Goal: Task Accomplishment & Management: Use online tool/utility

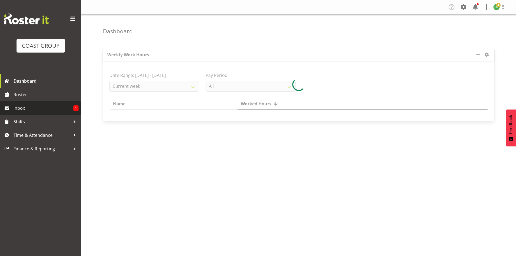
click at [34, 107] on span "Inbox" at bounding box center [44, 108] width 60 height 8
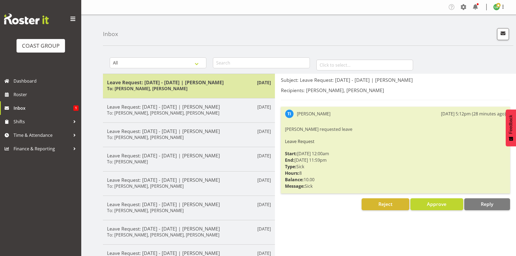
click at [174, 80] on h5 "Leave Request: 13/08/25 - 13/08/25 | Tatiyana Isaac" at bounding box center [189, 82] width 164 height 6
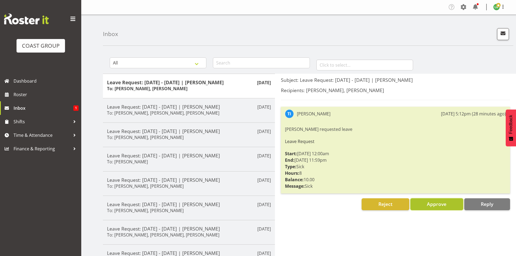
click at [438, 202] on span "Approve" at bounding box center [436, 204] width 19 height 6
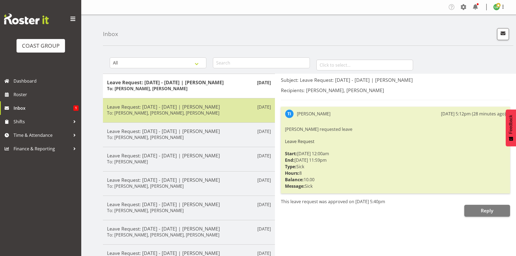
drag, startPoint x: 165, startPoint y: 102, endPoint x: 165, endPoint y: 99, distance: 3.3
click at [165, 103] on div "Aug 5th Leave Request: 04/08/25 - 04/08/25 | Darryl Burns To: Kade Tiatia, Dane…" at bounding box center [189, 110] width 172 height 24
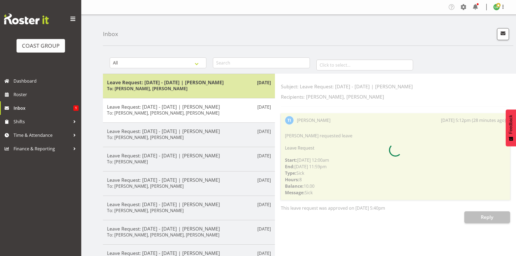
click at [167, 86] on h6 "To: [PERSON_NAME], [PERSON_NAME]" at bounding box center [147, 88] width 80 height 5
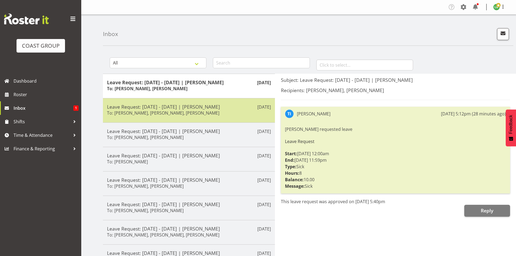
click at [162, 107] on h5 "Leave Request: [DATE] - [DATE] | [PERSON_NAME]" at bounding box center [189, 107] width 164 height 6
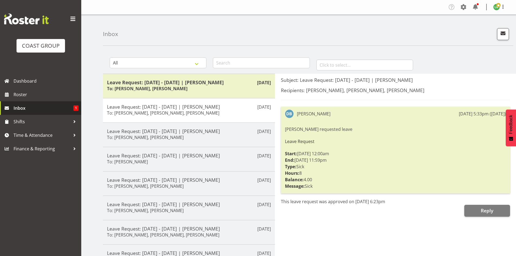
click at [25, 110] on span "Inbox" at bounding box center [44, 108] width 60 height 8
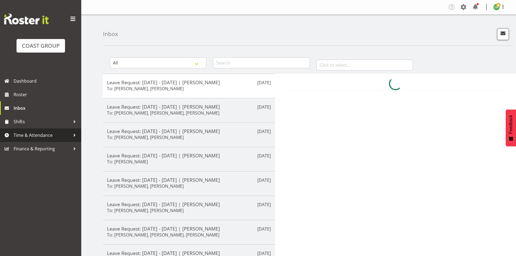
click at [28, 134] on span "Time & Attendance" at bounding box center [42, 135] width 57 height 8
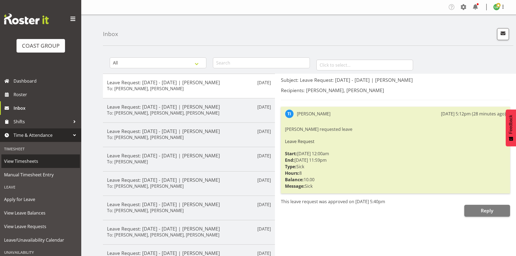
click at [31, 162] on span "View Timesheets" at bounding box center [40, 161] width 73 height 8
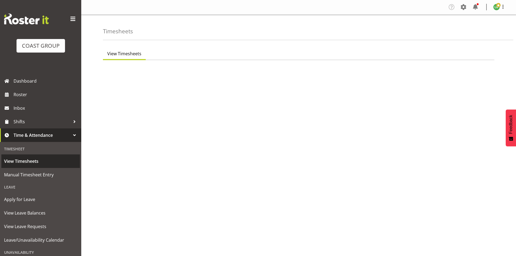
select select "7"
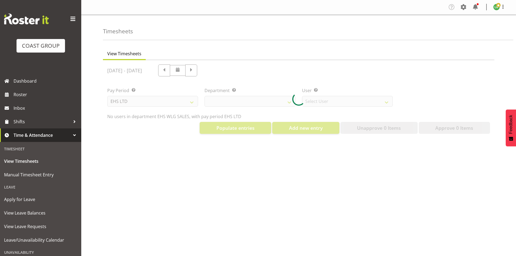
select select "44"
select select "8051"
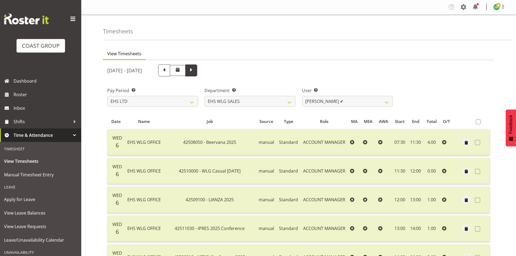
click at [195, 68] on span at bounding box center [191, 69] width 7 height 7
select select
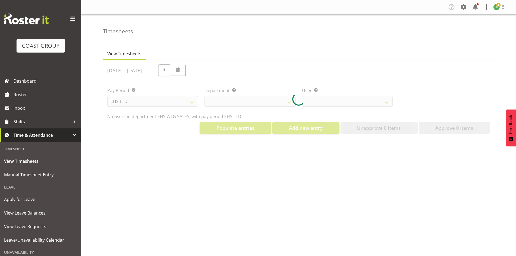
select select "44"
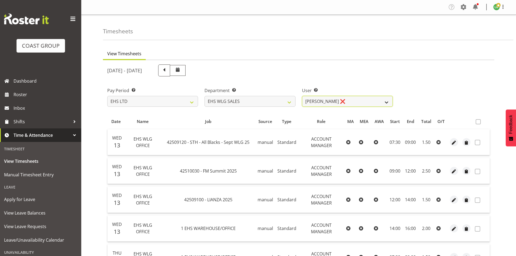
click at [381, 99] on select "Lu Budden ❌ Tatiyana Isaac ❌" at bounding box center [347, 101] width 91 height 11
select select "10120"
click at [302, 96] on select "Lu Budden ❌ Tatiyana Isaac ❌" at bounding box center [347, 101] width 91 height 11
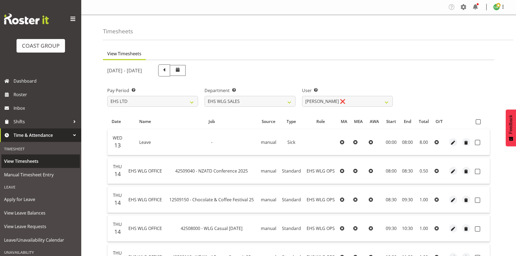
click at [30, 161] on span "View Timesheets" at bounding box center [40, 161] width 73 height 8
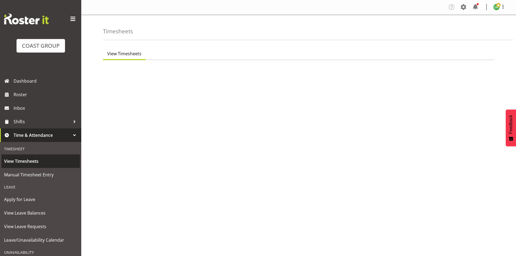
select select "7"
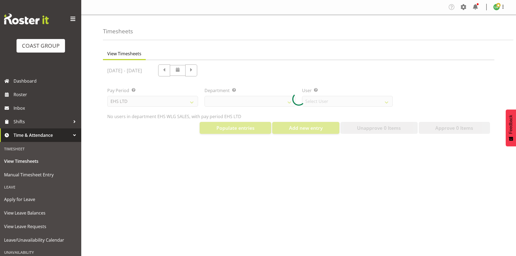
select select "44"
select select "8051"
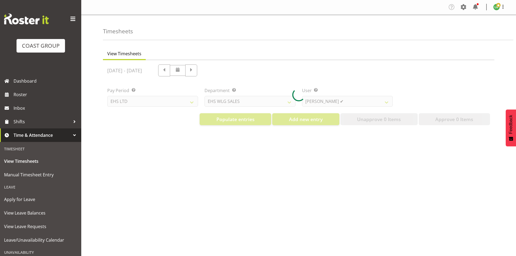
click at [224, 70] on div at bounding box center [298, 94] width 391 height 69
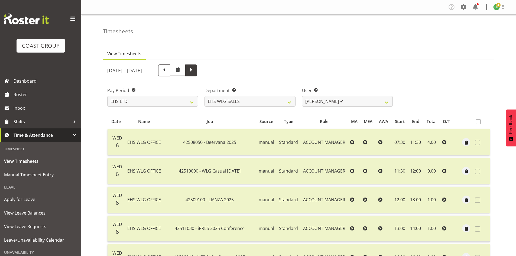
click at [195, 69] on span at bounding box center [191, 69] width 7 height 7
select select
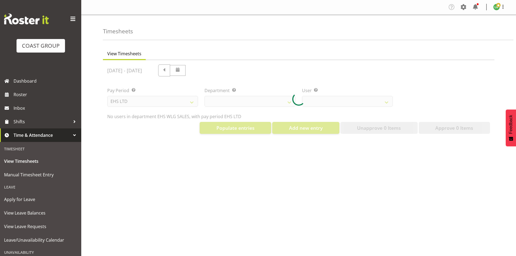
select select "44"
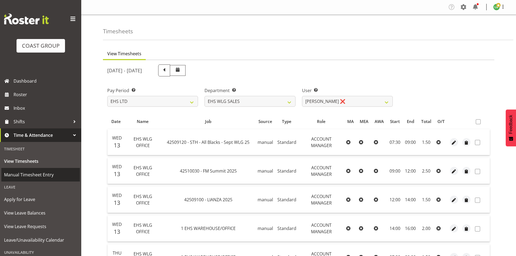
click at [31, 172] on span "Manual Timesheet Entry" at bounding box center [40, 174] width 73 height 8
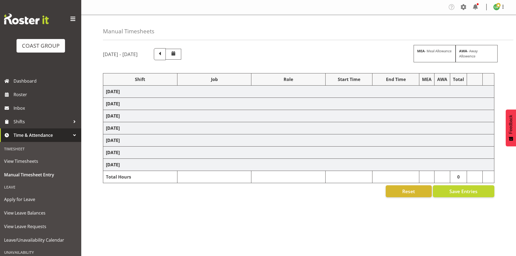
select select "1464"
select select "10172"
select select "197"
select select "1464"
select select "9890"
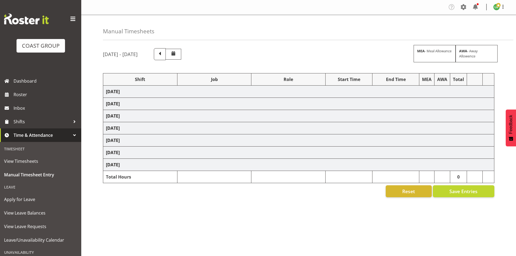
select select "197"
select select "1464"
select select "9690"
select select "197"
select select "1464"
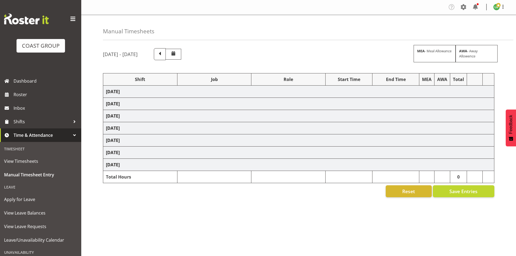
select select "69"
select select "197"
select select "1464"
select select "9690"
select select "197"
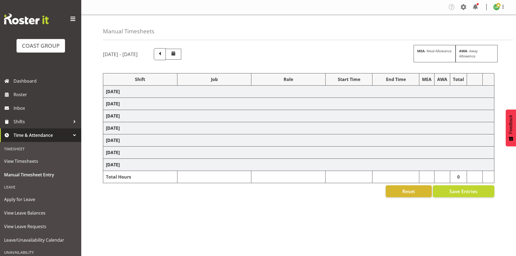
select select "1464"
select select "10172"
select select "197"
select select "1464"
select select "8627"
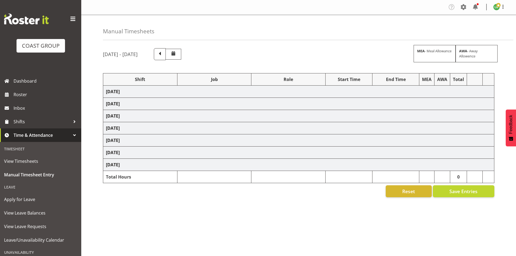
select select "197"
select select "1464"
select select "69"
select select "197"
select select "1464"
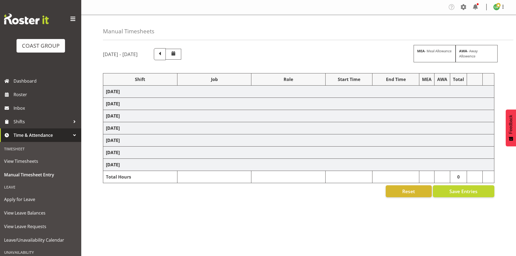
select select "9690"
select select "197"
select select "1464"
select select "8002"
select select "197"
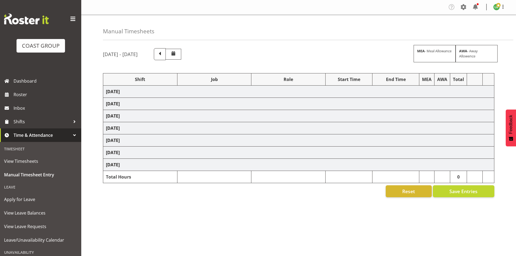
select select "1464"
select select "9890"
select select "197"
select select "1464"
select select "69"
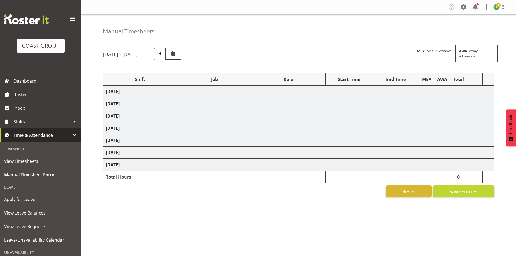
select select "197"
select select "1464"
select select "69"
select select "197"
select select "1464"
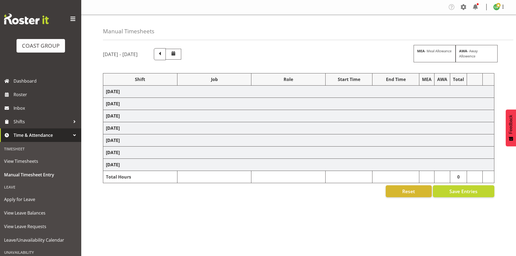
select select "9690"
select select "197"
select select "1464"
select select "10172"
select select "197"
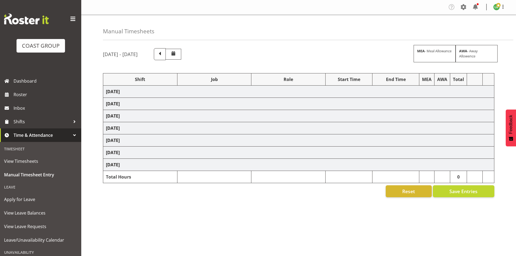
select select "1464"
select select "10144"
select select "197"
select select "1464"
select select "69"
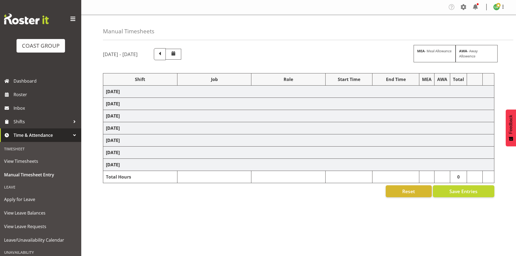
select select "197"
select select "1464"
select select "8678"
select select "197"
select select "1464"
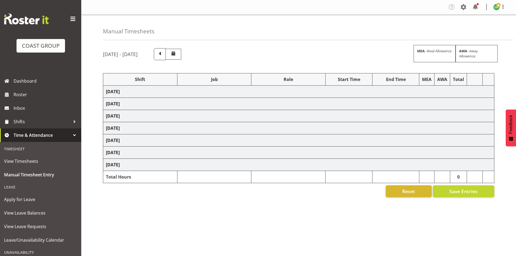
select select "8677"
select select "197"
select select "1464"
select select "69"
select select "197"
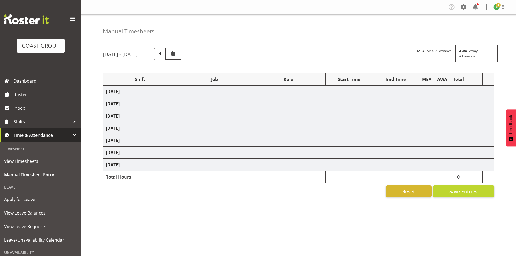
select select "1464"
select select "10172"
select select "197"
select select "1464"
select select "8309"
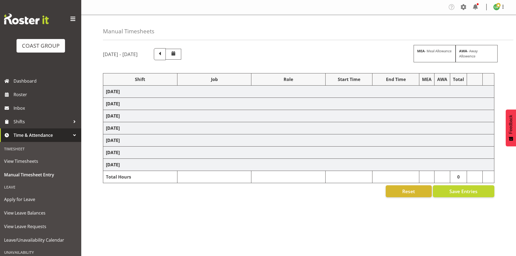
select select "197"
select select "1464"
select select "9890"
select select "197"
select select "1464"
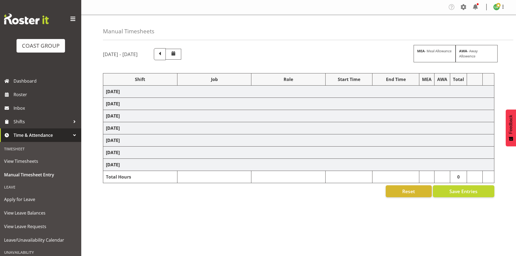
select select "9797"
select select "197"
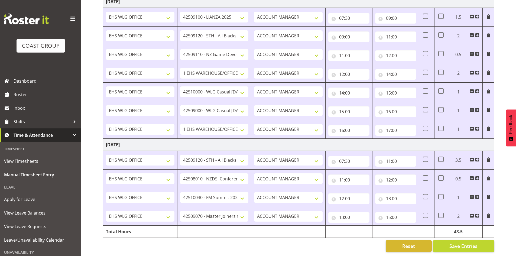
scroll to position [433, 0]
click at [477, 213] on span at bounding box center [477, 215] width 4 height 4
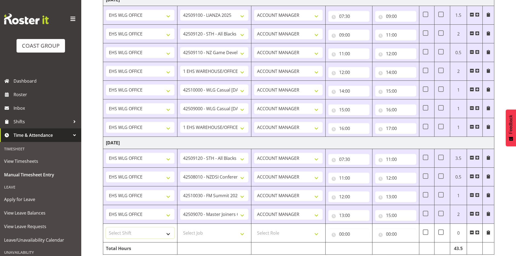
click at [169, 232] on select "Select Shift +COVID ISO+ 1st aid course @ Peterkin kitchen 8am AKL Panels Busy …" at bounding box center [140, 232] width 68 height 11
select select "1464"
drag, startPoint x: 169, startPoint y: 232, endPoint x: 173, endPoint y: 235, distance: 5.4
click at [169, 232] on select "Select Shift +COVID ISO+ 1st aid course @ Peterkin kitchen 8am AKL Panels Busy …" at bounding box center [140, 232] width 68 height 11
click at [168, 234] on select "+COVID ISO+ 1st aid course @ Peterkin kitchen 8am AKL Panels Busy APR 25 Break …" at bounding box center [140, 232] width 68 height 11
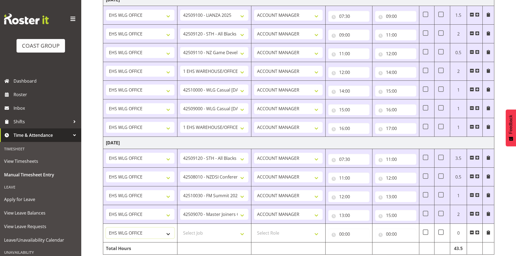
click at [106, 227] on select "+COVID ISO+ 1st aid course @ Peterkin kitchen 8am AKL Panels Busy APR 25 Break …" at bounding box center [140, 232] width 68 height 11
click at [243, 232] on select "Select Job 1 Carlton Events 1 Carlton Hamilton 1 Carlton Wellington 1 EHS WAREH…" at bounding box center [214, 232] width 68 height 11
select select "8676"
click at [180, 227] on select "Select Job 1 Carlton Events 1 Carlton Hamilton 1 Carlton Wellington 1 EHS WAREH…" at bounding box center [214, 232] width 68 height 11
click at [314, 232] on select "Select Role EHS WLG OPS ACCOUNT MANAGER" at bounding box center [288, 232] width 68 height 11
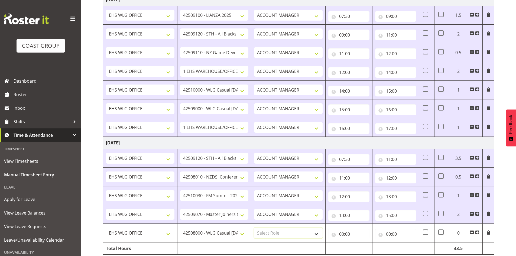
select select "197"
click at [254, 227] on select "Select Role EHS WLG OPS ACCOUNT MANAGER" at bounding box center [288, 232] width 68 height 11
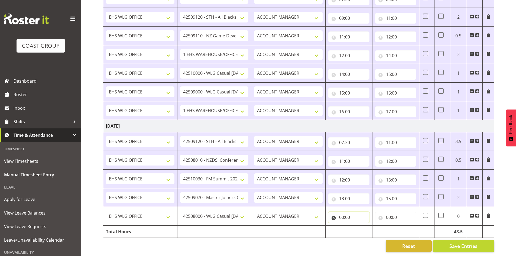
click at [340, 212] on input "00:00" at bounding box center [348, 217] width 41 height 11
drag, startPoint x: 362, startPoint y: 225, endPoint x: 366, endPoint y: 224, distance: 3.8
click at [364, 226] on select "00 01 02 03 04 05 06 07 08 09 10 11 12 13 14 15 16 17 18 19 20 21 22 23" at bounding box center [365, 231] width 12 height 11
select select "15"
click at [359, 226] on select "00 01 02 03 04 05 06 07 08 09 10 11 12 13 14 15 16 17 18 19 20 21 22 23" at bounding box center [365, 231] width 12 height 11
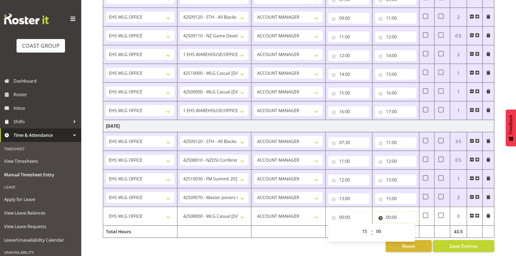
type input "15:00"
click at [388, 212] on input "00:00" at bounding box center [395, 217] width 41 height 11
drag, startPoint x: 411, startPoint y: 227, endPoint x: 410, endPoint y: 222, distance: 4.6
click at [411, 227] on select "00 01 02 03 04 05 06 07 08 09 10 11 12 13 14 15 16 17 18 19 20 21 22 23" at bounding box center [412, 231] width 12 height 11
select select "15"
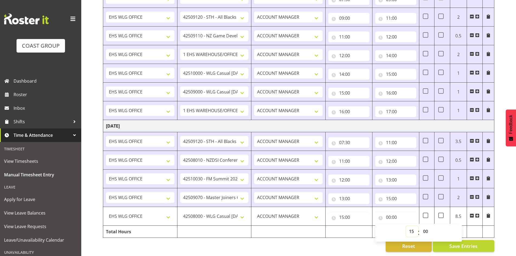
click at [406, 226] on select "00 01 02 03 04 05 06 07 08 09 10 11 12 13 14 15 16 17 18 19 20 21 22 23" at bounding box center [412, 231] width 12 height 11
type input "15:00"
click at [425, 227] on select "00 01 02 03 04 05 06 07 08 09 10 11 12 13 14 15 16 17 18 19 20 21 22 23 24 25 2…" at bounding box center [426, 231] width 12 height 11
select select "30"
click at [420, 226] on select "00 01 02 03 04 05 06 07 08 09 10 11 12 13 14 15 16 17 18 19 20 21 22 23 24 25 2…" at bounding box center [426, 231] width 12 height 11
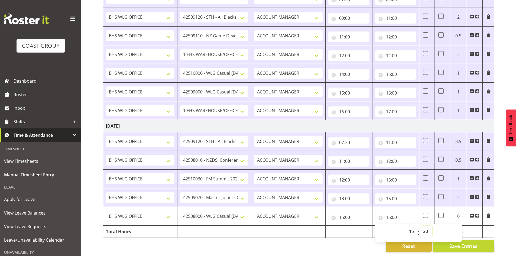
type input "15:30"
click at [367, 219] on td "15:00 00 01 02 03 04 05 06 07 08 09 10 11 12 13 14 15 16 17 18 19 20 21 22 23 :…" at bounding box center [348, 216] width 47 height 19
click at [478, 213] on span at bounding box center [477, 215] width 4 height 4
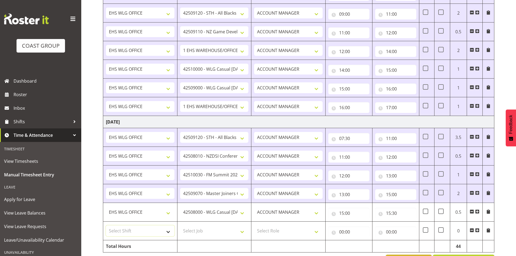
click at [167, 232] on select "Select Shift +COVID ISO+ 1st aid course @ Peterkin kitchen 8am AKL Panels Busy …" at bounding box center [140, 230] width 68 height 11
select select "1464"
drag, startPoint x: 167, startPoint y: 230, endPoint x: 201, endPoint y: 228, distance: 33.6
click at [167, 230] on select "Select Shift +COVID ISO+ 1st aid course @ Peterkin kitchen 8am AKL Panels Busy …" at bounding box center [140, 230] width 68 height 11
click at [221, 224] on td "Select Job 1 Carlton Events 1 Carlton Hamilton 1 Carlton Wellington 1 EHS WAREH…" at bounding box center [214, 230] width 74 height 19
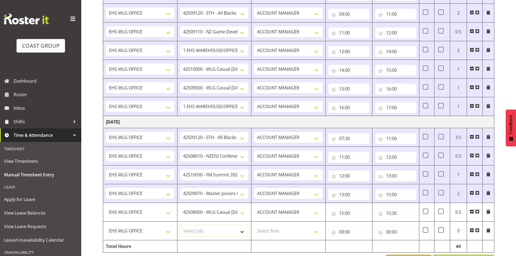
click at [241, 231] on select "Select Job 1 Carlton Events 1 Carlton Hamilton 1 Carlton Wellington 1 EHS WAREH…" at bounding box center [214, 230] width 68 height 11
drag, startPoint x: 389, startPoint y: 222, endPoint x: 248, endPoint y: 244, distance: 142.0
click at [389, 222] on td "00:00 00 01 02 03 04 05 06 07 08 09 10 11 12 13 14 15 16 17 18 19 20 21 22 23 :…" at bounding box center [395, 230] width 47 height 19
click at [242, 232] on select "1 Carlton Events 1 Carlton Hamilton 1 Carlton Wellington 1 EHS WAREHOUSE/OFFICE…" at bounding box center [214, 230] width 68 height 11
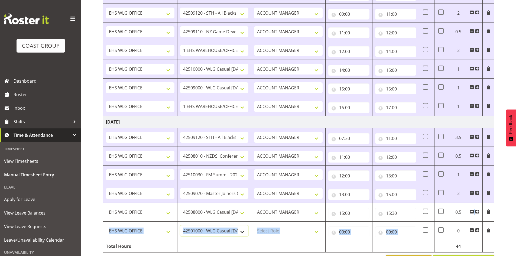
select select "10172"
click at [180, 225] on select "1 Carlton Events 1 Carlton Hamilton 1 Carlton Wellington 1 EHS WAREHOUSE/OFFICE…" at bounding box center [214, 230] width 68 height 11
click at [261, 196] on select "EHS WLG OPS ACCOUNT MANAGER" at bounding box center [288, 193] width 68 height 11
click at [316, 231] on select "Select Role EHS WLG OPS ACCOUNT MANAGER" at bounding box center [288, 230] width 68 height 11
select select "197"
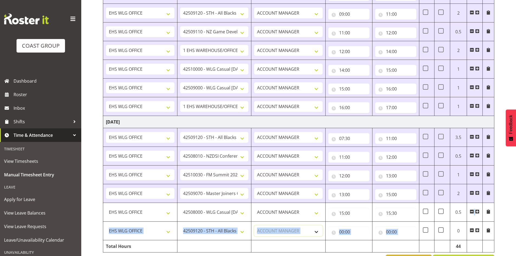
click at [254, 225] on select "Select Role EHS WLG OPS ACCOUNT MANAGER" at bounding box center [288, 230] width 68 height 11
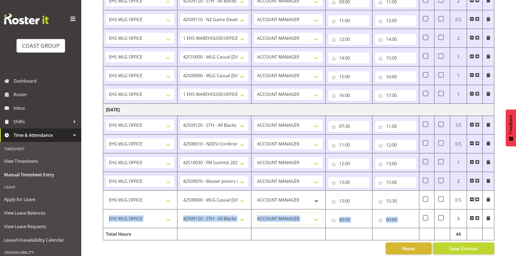
scroll to position [472, 0]
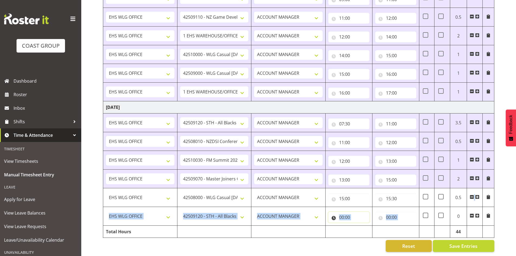
click at [340, 212] on input "00:00" at bounding box center [348, 217] width 41 height 11
drag, startPoint x: 362, startPoint y: 227, endPoint x: 363, endPoint y: 224, distance: 3.5
click at [362, 226] on select "00 01 02 03 04 05 06 07 08 09 10 11 12 13 14 15 16 17 18 19 20 21 22 23" at bounding box center [365, 231] width 12 height 11
select select "15"
click at [359, 226] on select "00 01 02 03 04 05 06 07 08 09 10 11 12 13 14 15 16 17 18 19 20 21 22 23" at bounding box center [365, 231] width 12 height 11
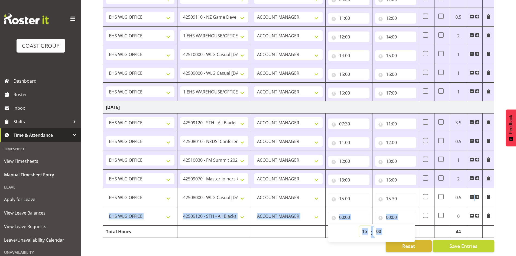
type input "15:00"
click at [378, 226] on select "00 01 02 03 04 05 06 07 08 09 10 11 12 13 14 15 16 17 18 19 20 21 22 23 24 25 2…" at bounding box center [379, 231] width 12 height 11
click at [386, 222] on div "00 01 02 03 04 05 06 07 08 09 10 11 12 13 14 15 16 17 18 19 20 21 22 23 : 00 01…" at bounding box center [371, 231] width 87 height 19
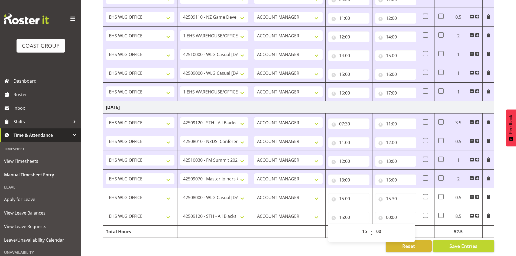
click at [386, 222] on div "00 01 02 03 04 05 06 07 08 09 10 11 12 13 14 15 16 17 18 19 20 21 22 23 : 00 01…" at bounding box center [371, 231] width 87 height 19
click at [377, 226] on select "00 01 02 03 04 05 06 07 08 09 10 11 12 13 14 15 16 17 18 19 20 21 22 23 24 25 2…" at bounding box center [379, 231] width 12 height 11
select select "30"
click at [373, 226] on select "00 01 02 03 04 05 06 07 08 09 10 11 12 13 14 15 16 17 18 19 20 21 22 23 24 25 2…" at bounding box center [379, 231] width 12 height 11
type input "15:30"
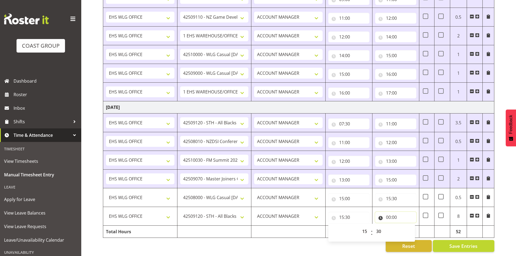
click at [390, 212] on input "00:00" at bounding box center [395, 217] width 41 height 11
click at [411, 227] on select "00 01 02 03 04 05 06 07 08 09 10 11 12 13 14 15 16 17 18 19 20 21 22 23" at bounding box center [412, 231] width 12 height 11
select select "17"
click at [406, 226] on select "00 01 02 03 04 05 06 07 08 09 10 11 12 13 14 15 16 17 18 19 20 21 22 23" at bounding box center [412, 231] width 12 height 11
type input "17:00"
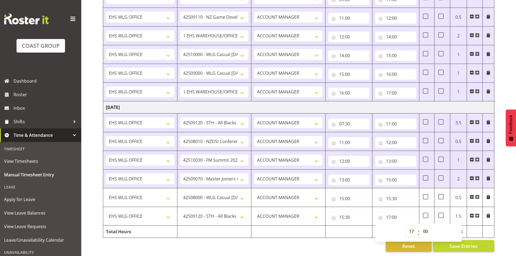
click at [412, 227] on select "00 01 02 03 04 05 06 07 08 09 10 11 12 13 14 15 16 17 18 19 20 21 22 23" at bounding box center [412, 231] width 12 height 11
select select "18"
click at [406, 226] on select "00 01 02 03 04 05 06 07 08 09 10 11 12 13 14 15 16 17 18 19 20 21 22 23" at bounding box center [412, 231] width 12 height 11
type input "18:00"
click at [466, 242] on span "Save Entries" at bounding box center [463, 245] width 28 height 7
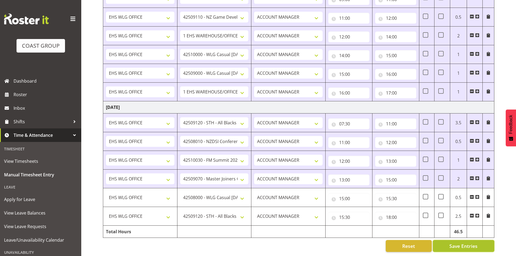
click at [464, 242] on span "Save Entries" at bounding box center [463, 245] width 28 height 7
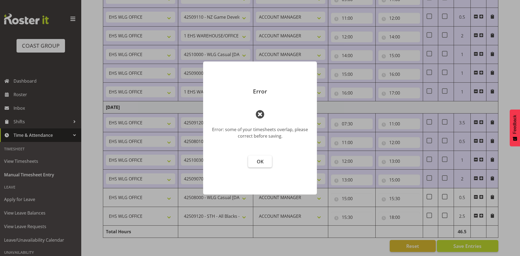
click at [266, 162] on button "OK" at bounding box center [260, 161] width 24 height 12
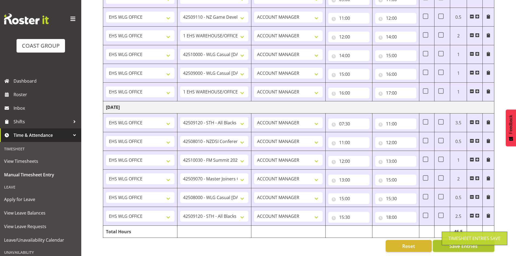
click at [467, 242] on span "Save Entries" at bounding box center [463, 245] width 28 height 7
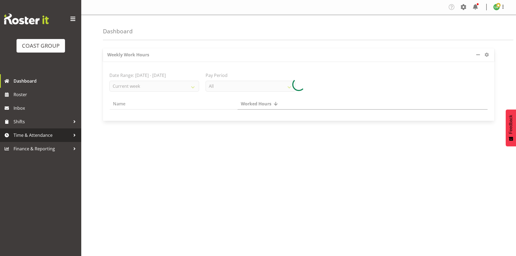
click at [55, 136] on span "Time & Attendance" at bounding box center [42, 135] width 57 height 8
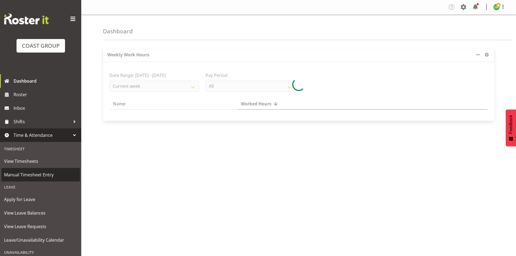
click at [41, 175] on span "Manual Timesheet Entry" at bounding box center [40, 174] width 73 height 8
